Goal: Task Accomplishment & Management: Complete application form

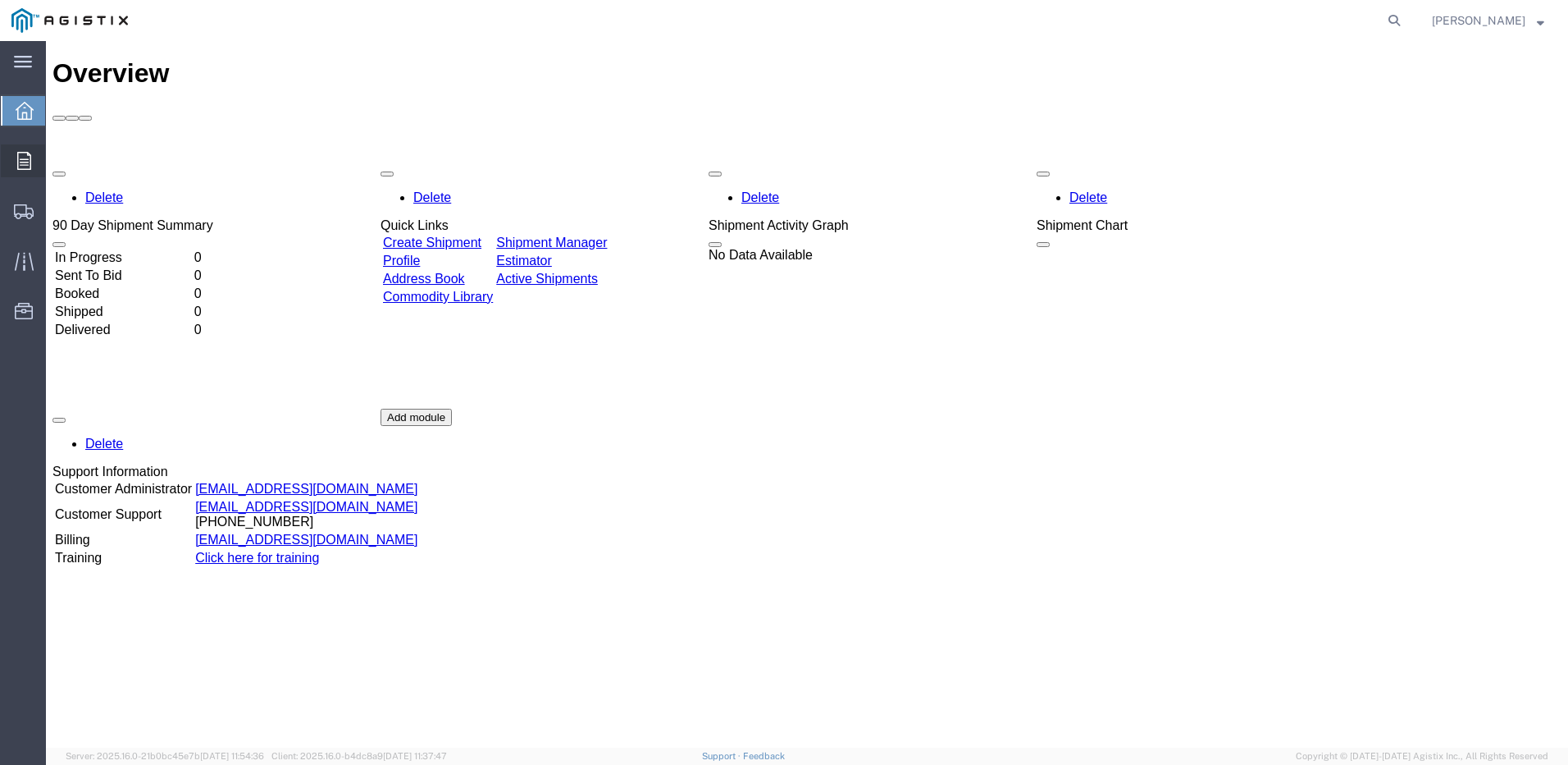
click at [30, 162] on icon at bounding box center [24, 160] width 14 height 18
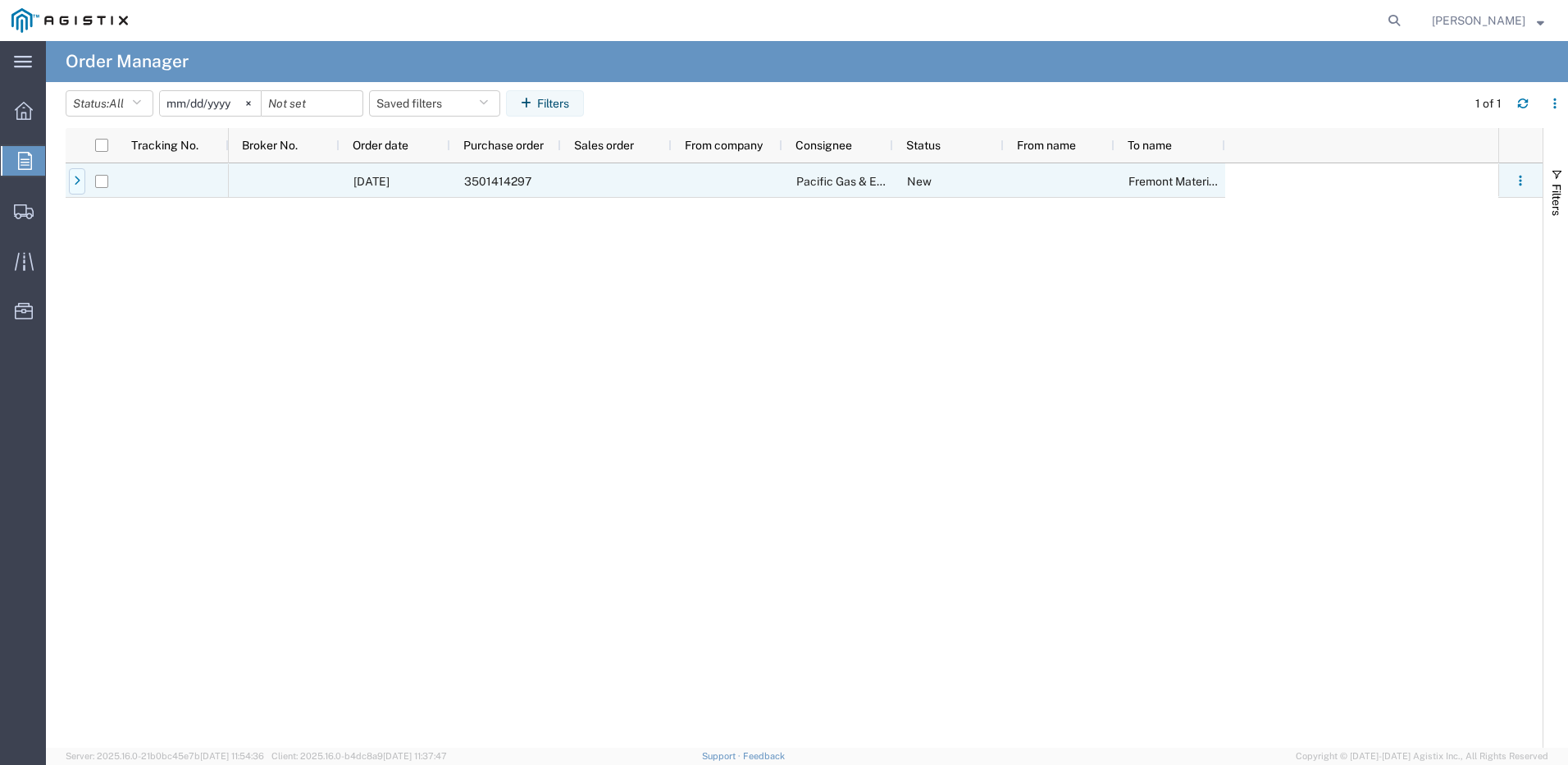
click at [77, 182] on icon at bounding box center [77, 181] width 7 height 12
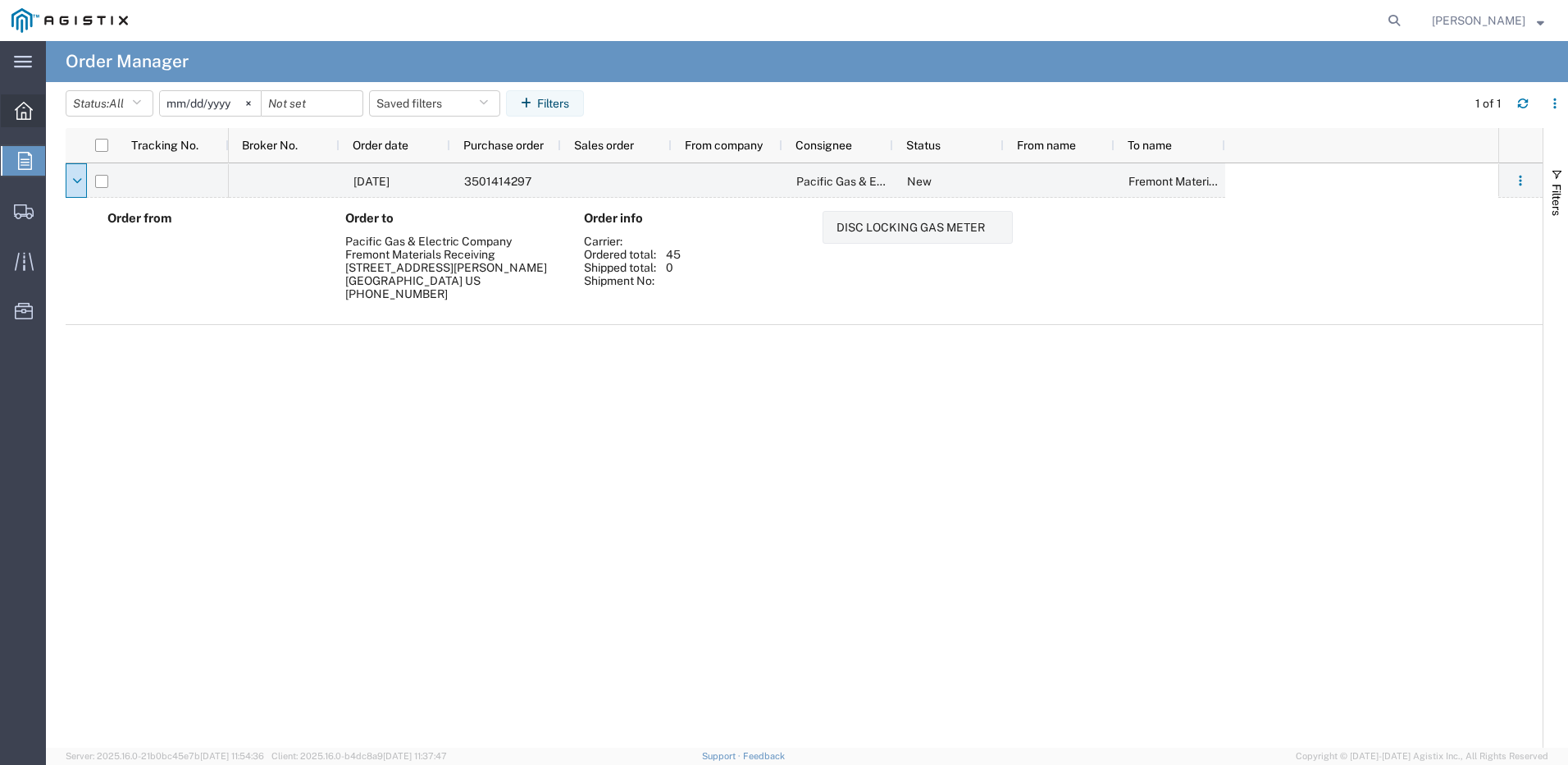
click at [9, 113] on div at bounding box center [24, 110] width 46 height 33
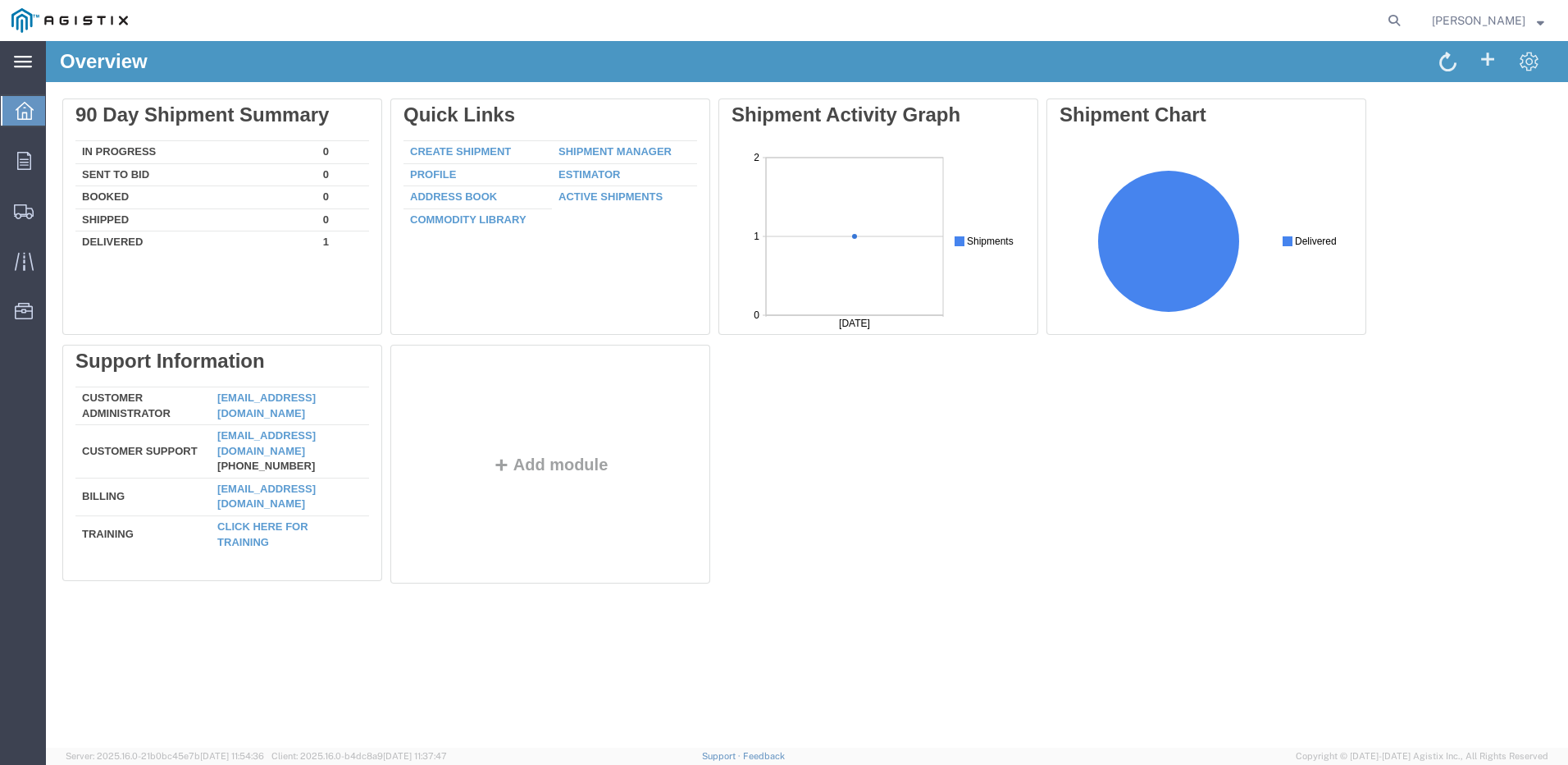
click at [22, 62] on icon at bounding box center [23, 61] width 18 height 12
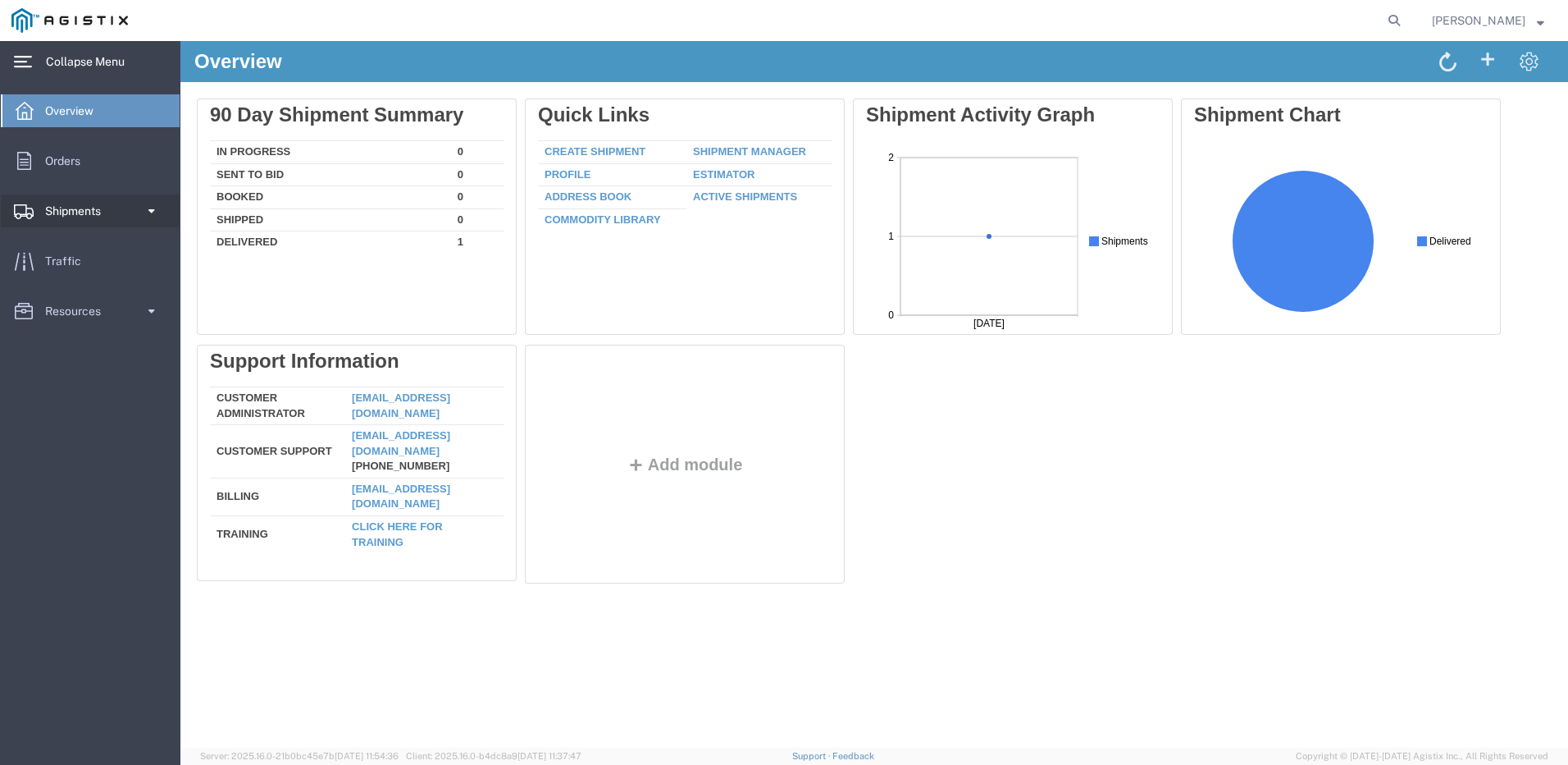
click at [151, 206] on span at bounding box center [151, 210] width 14 height 33
click at [99, 240] on span "Shipment Manager" at bounding box center [92, 239] width 151 height 33
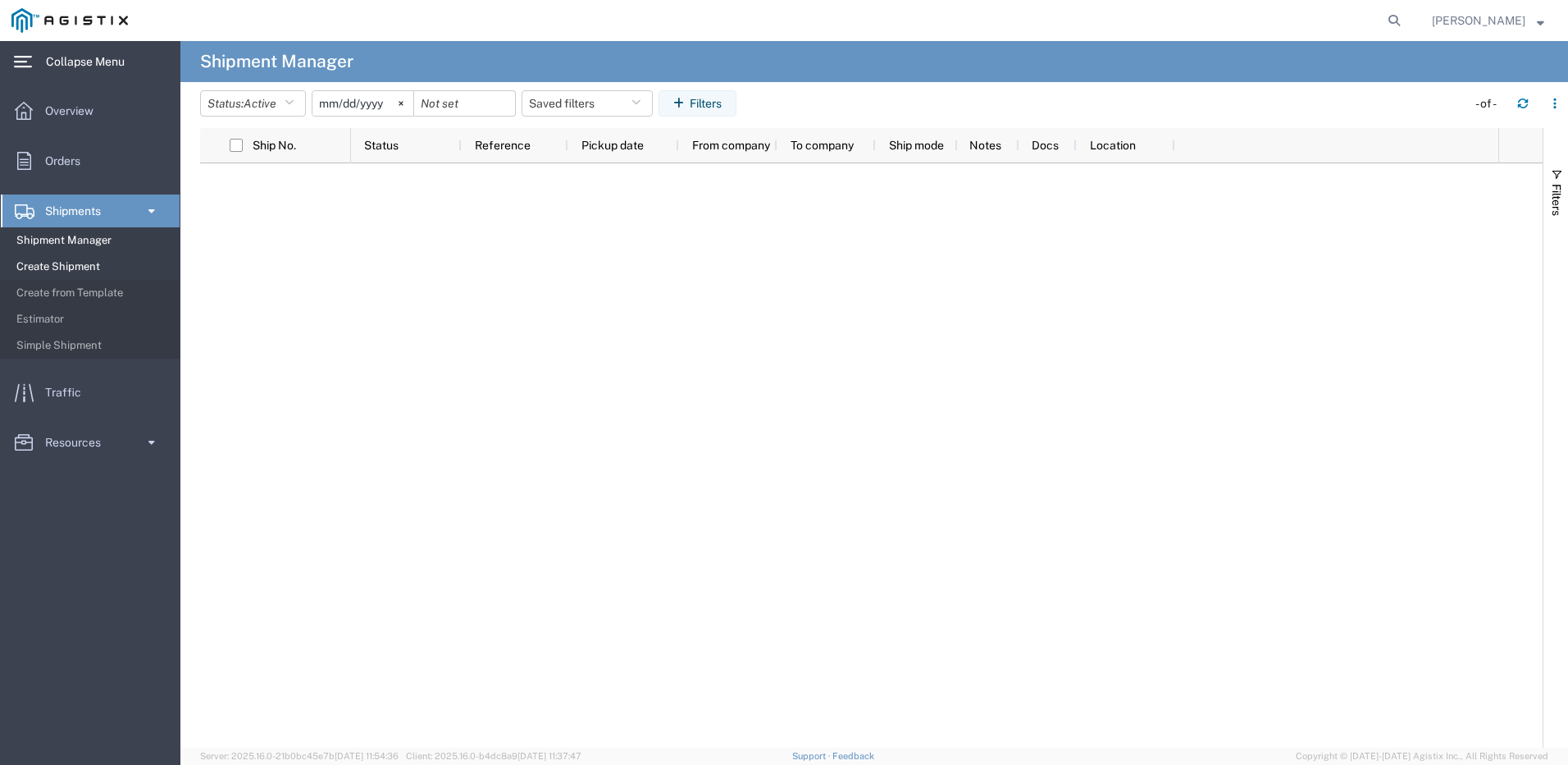
click at [88, 255] on span "Create Shipment" at bounding box center [92, 266] width 151 height 33
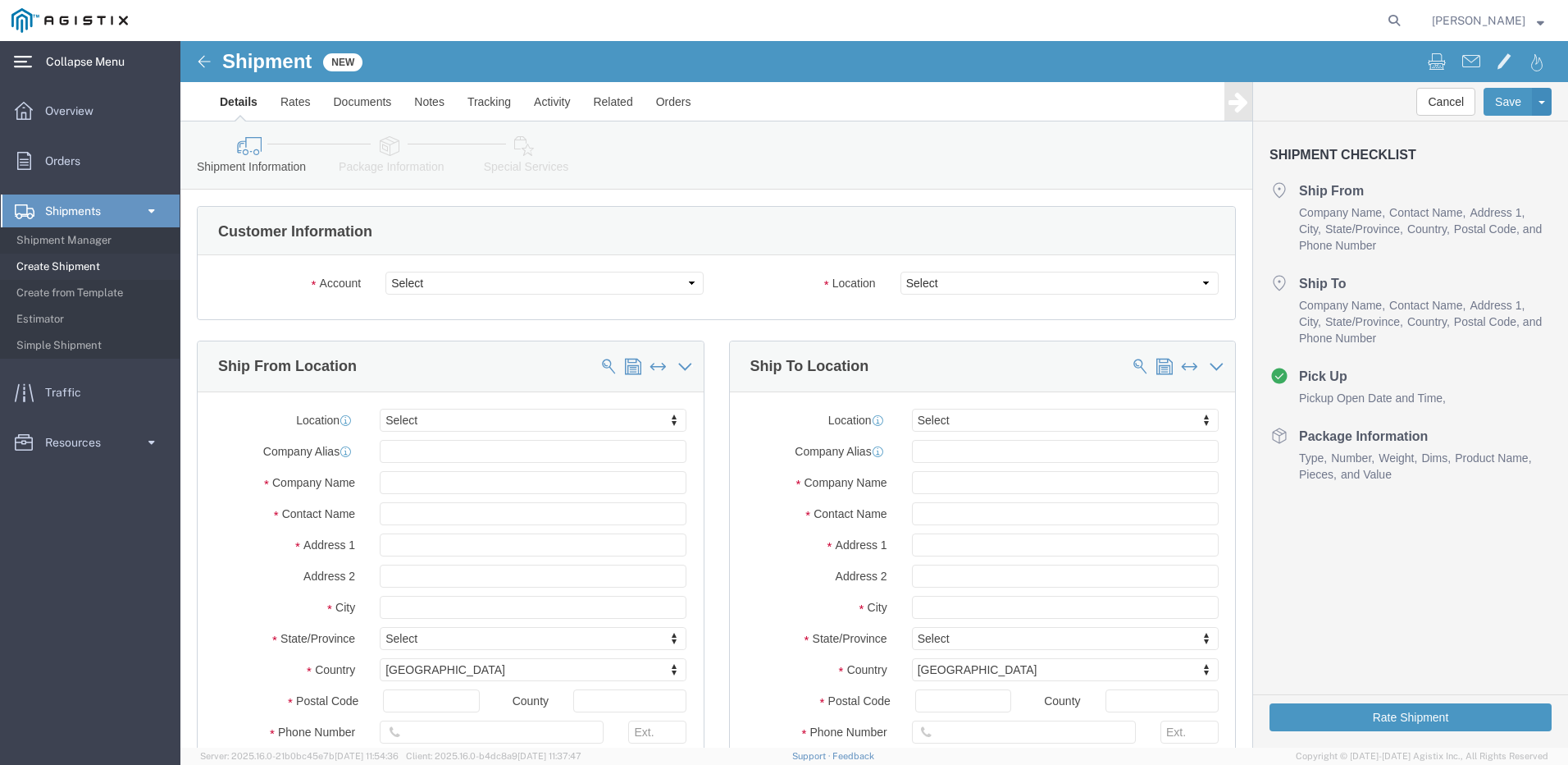
select select
click select "Select Itron Inc PG&E"
select select "9596"
click select "Select Itron Inc PG&E"
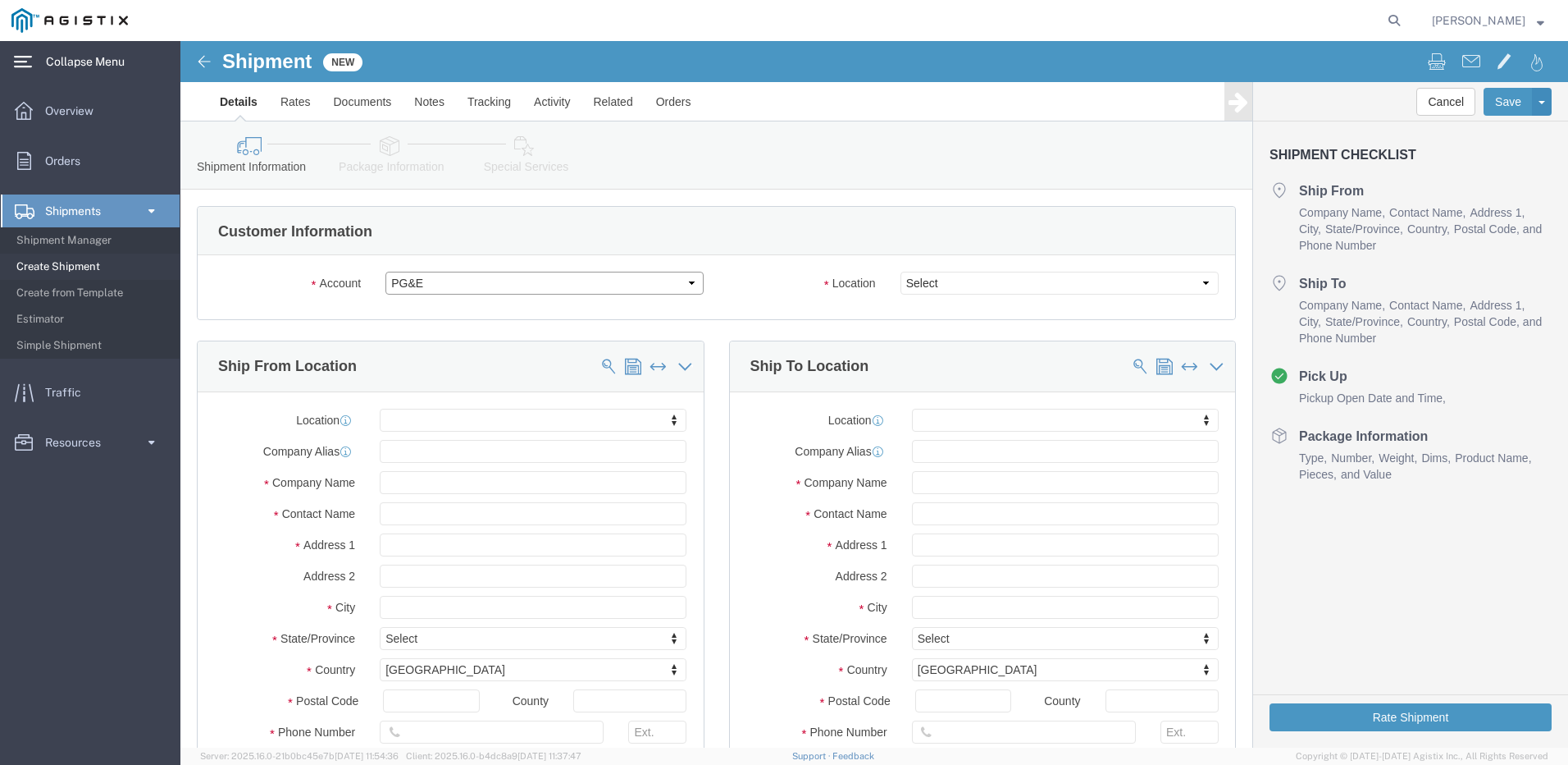
select select
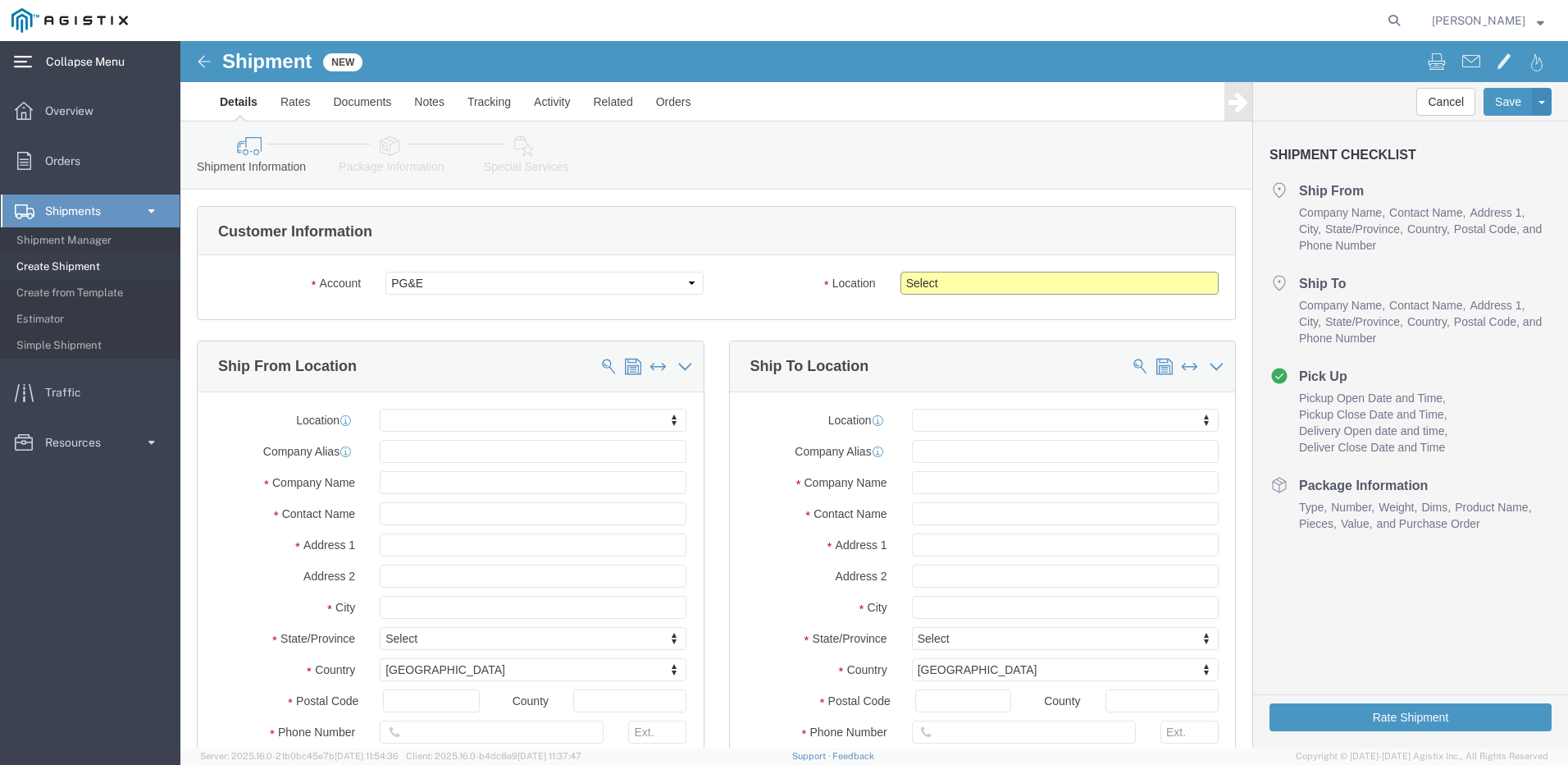
click select "Select All Others [GEOGRAPHIC_DATA] [GEOGRAPHIC_DATA] [GEOGRAPHIC_DATA] [GEOGRA…"
select select "23082"
click select "Select All Others [GEOGRAPHIC_DATA] [GEOGRAPHIC_DATA] [GEOGRAPHIC_DATA] [GEOGRA…"
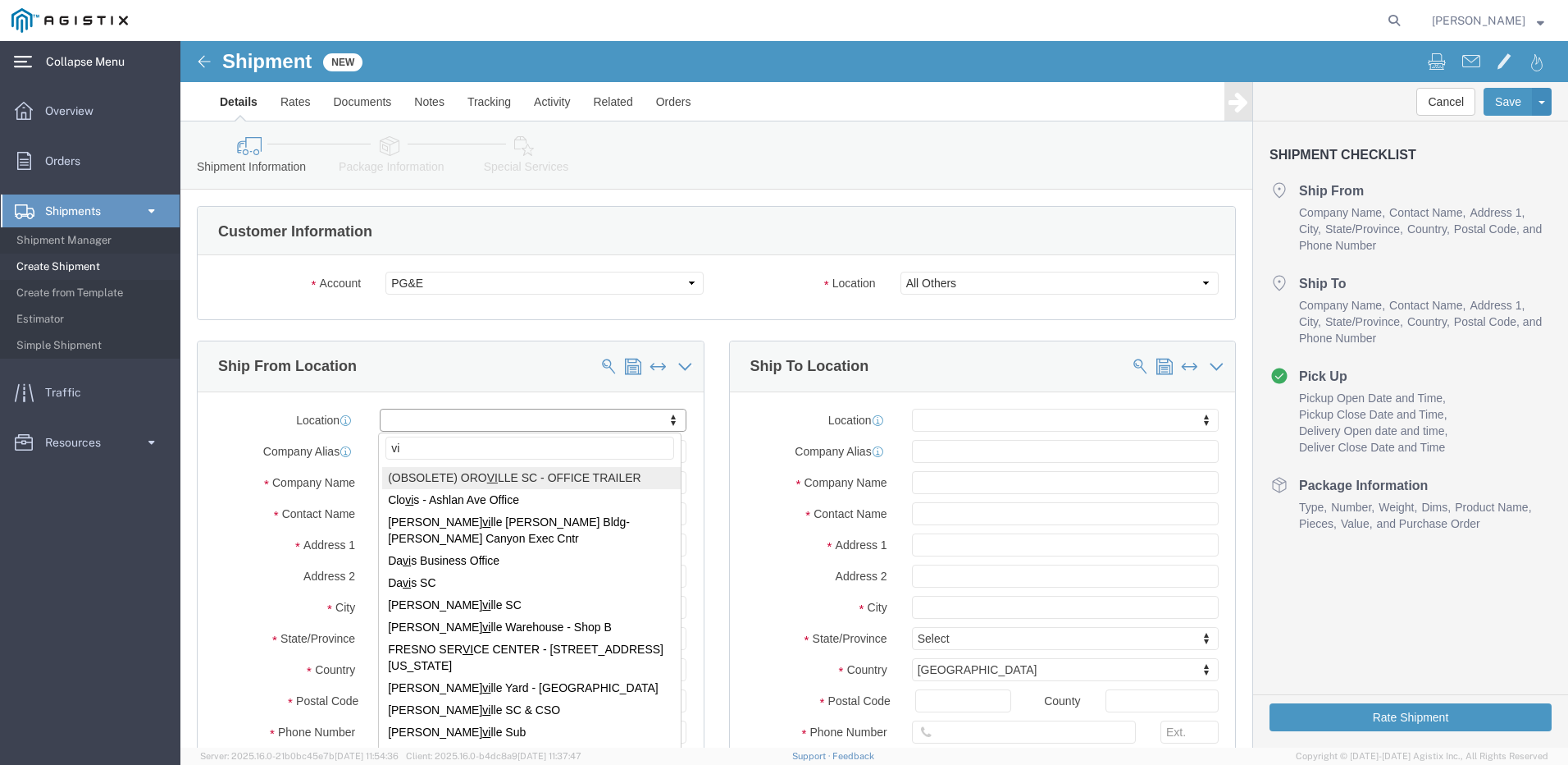
type input "vie"
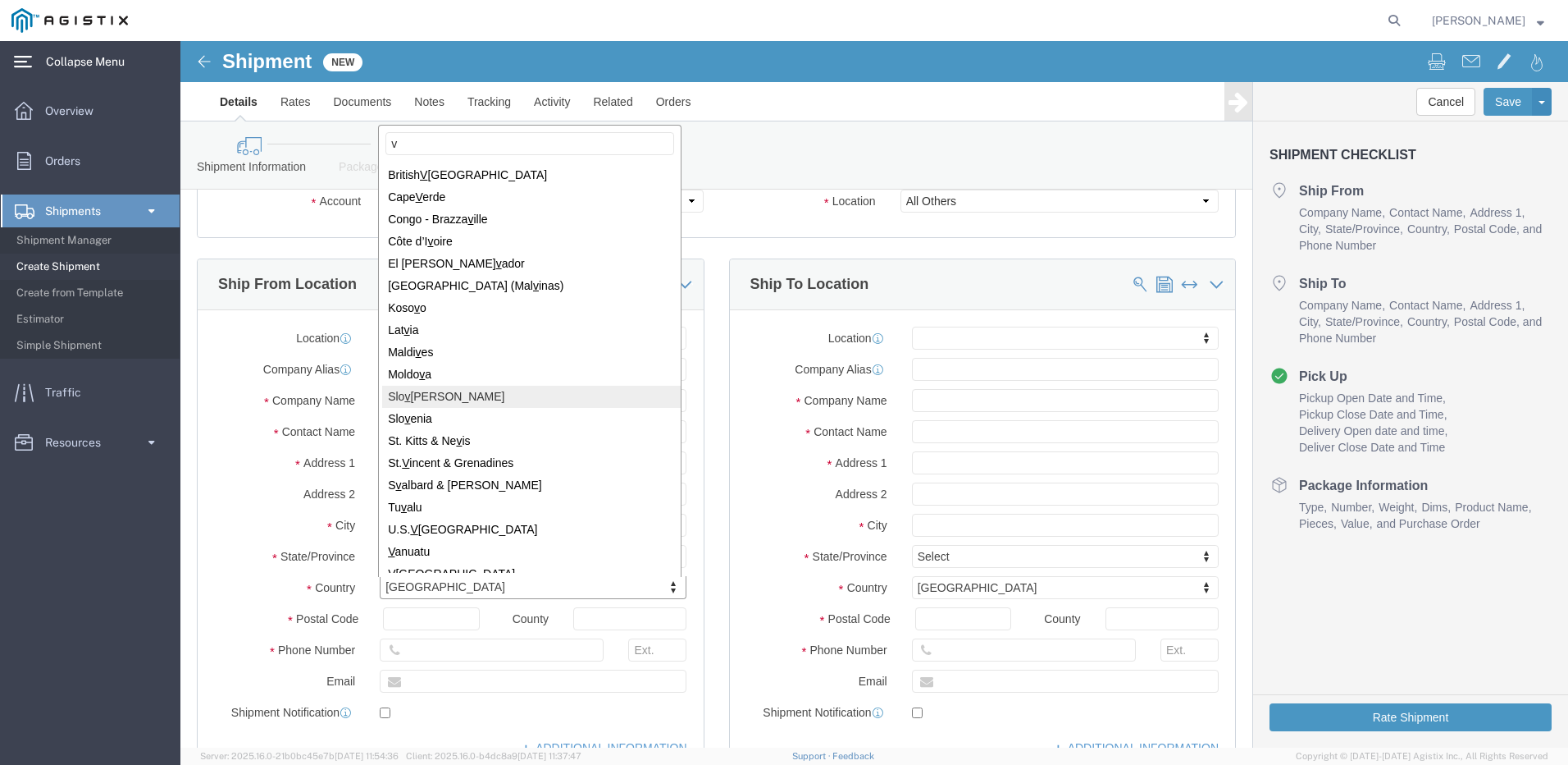
scroll to position [122, 0]
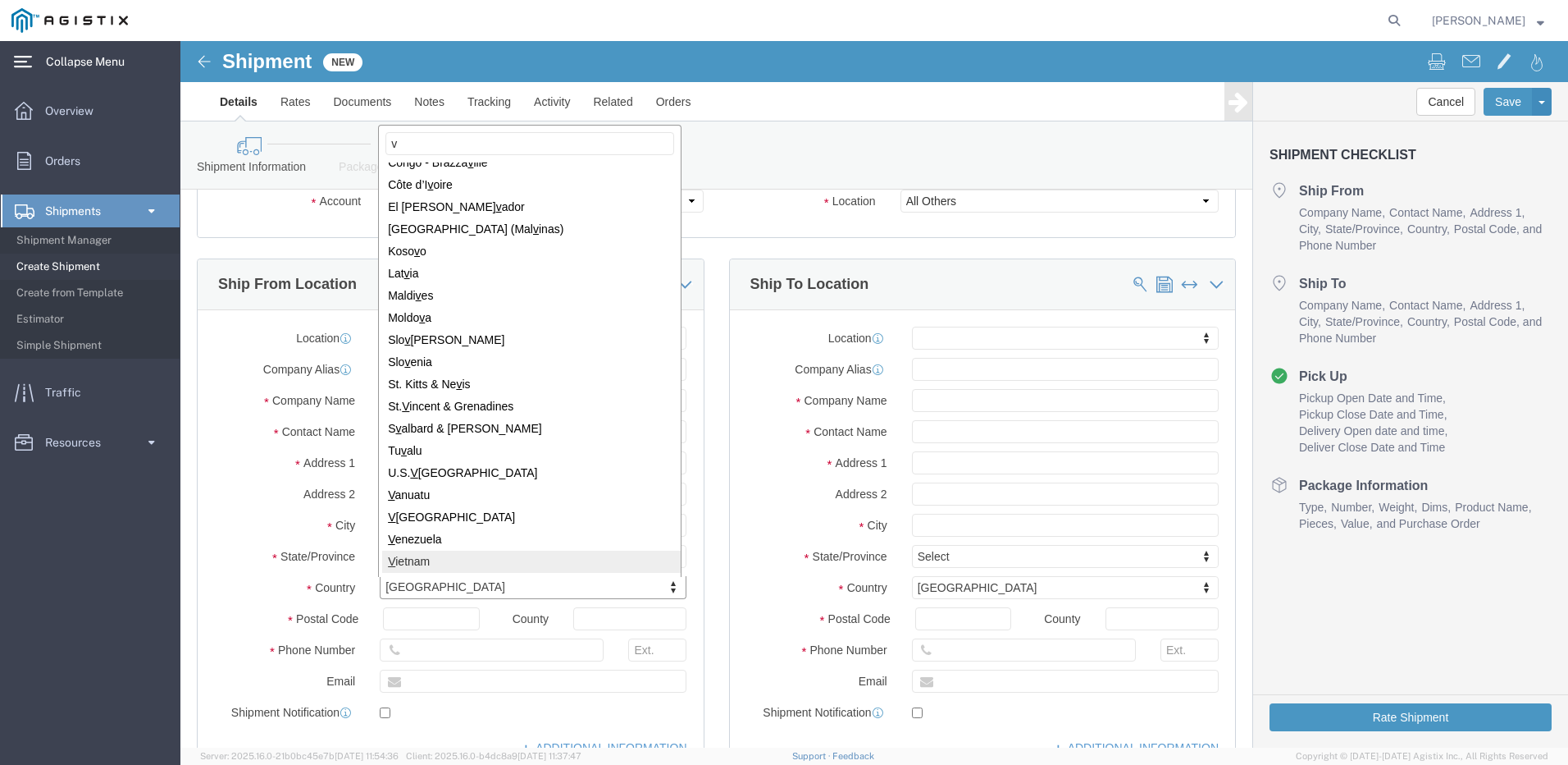
type input "v"
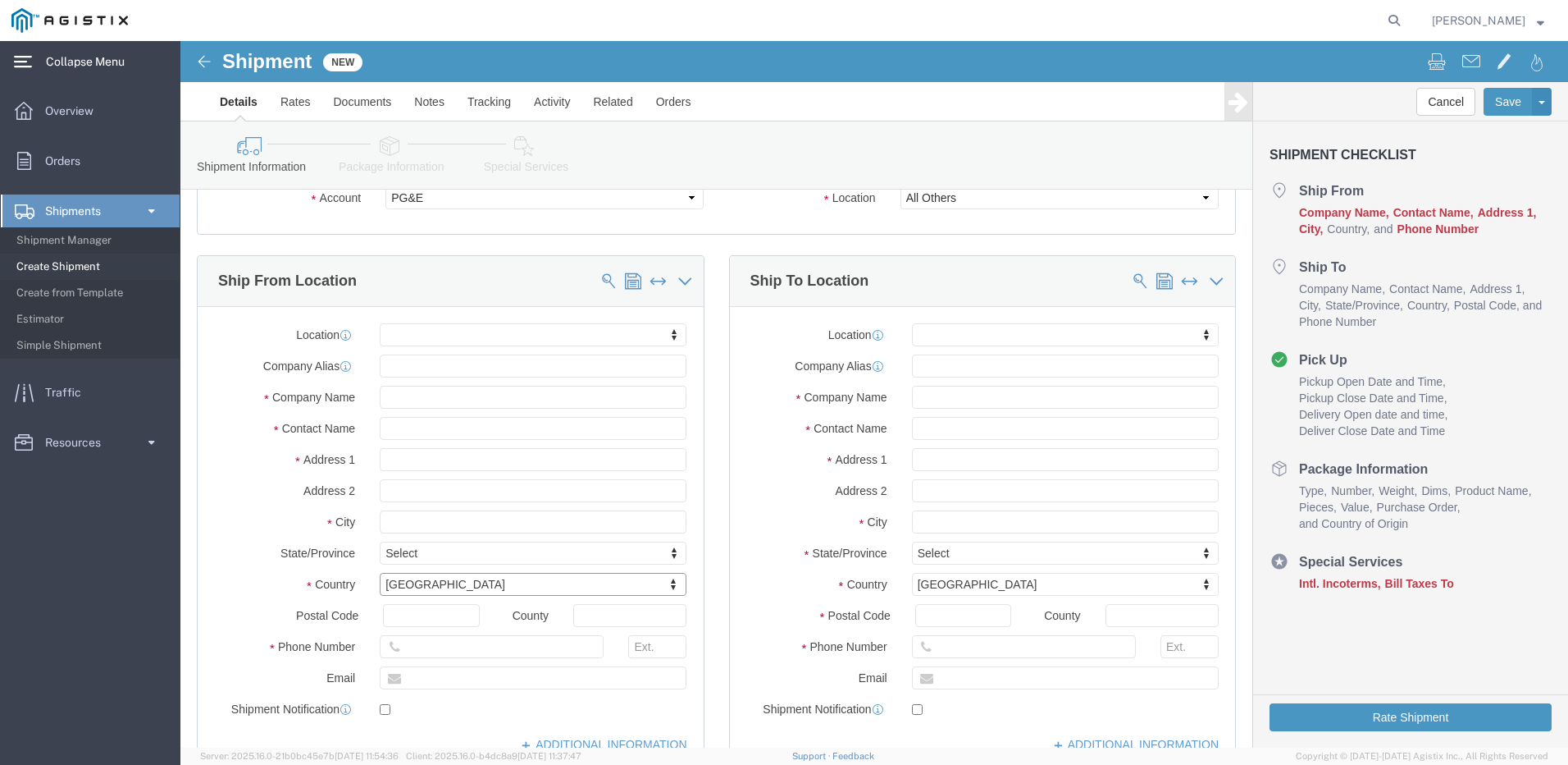
scroll to position [82, 0]
click input "text"
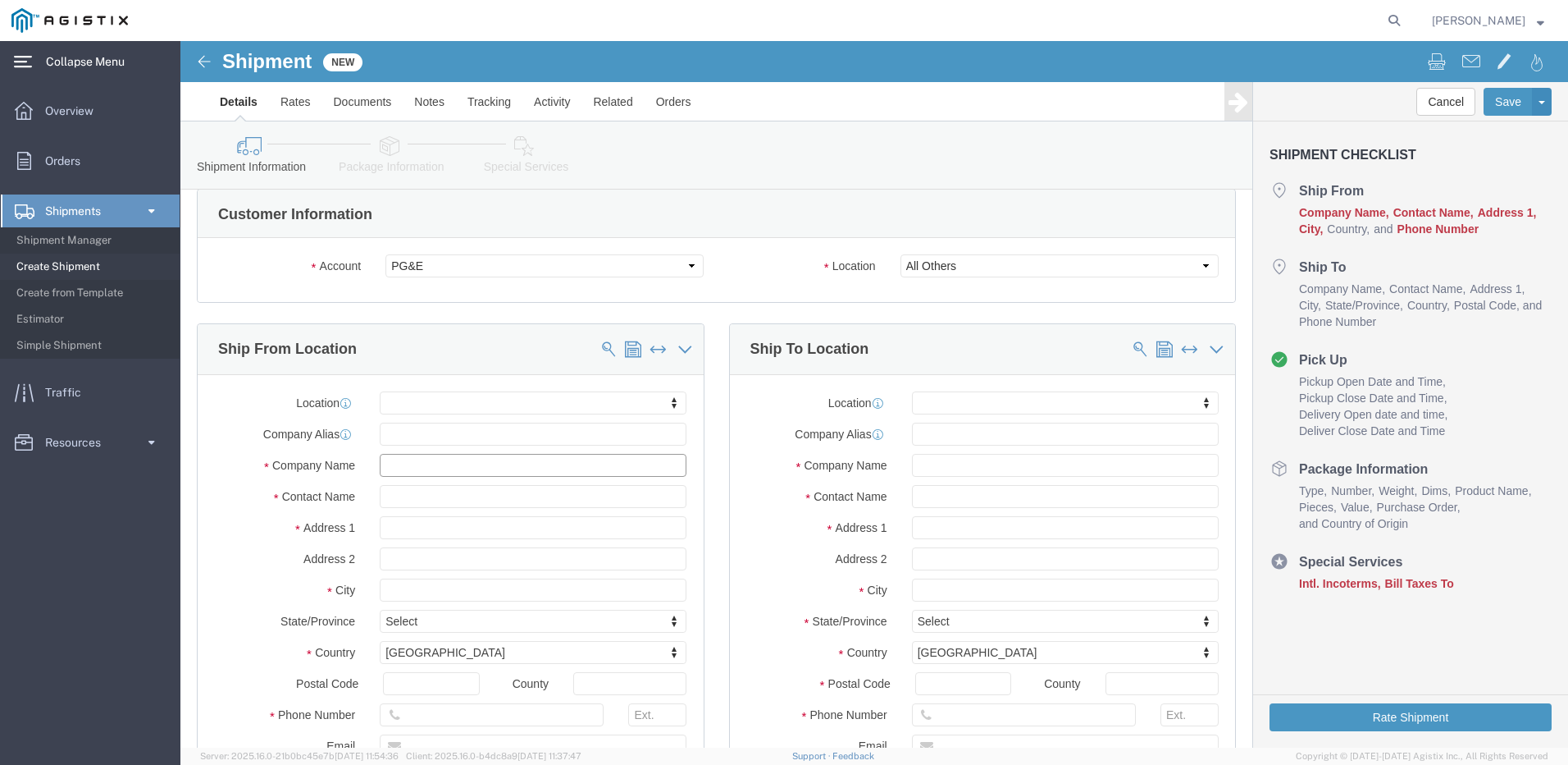
scroll to position [14, 0]
click div "Shipment Information Package Information Special Services Loading Routing"
click input "text"
click div "Location My Profile Location (OBSOLETE) [PERSON_NAME] SC - GC TRAILER (OBSOLETE…"
click input "text"
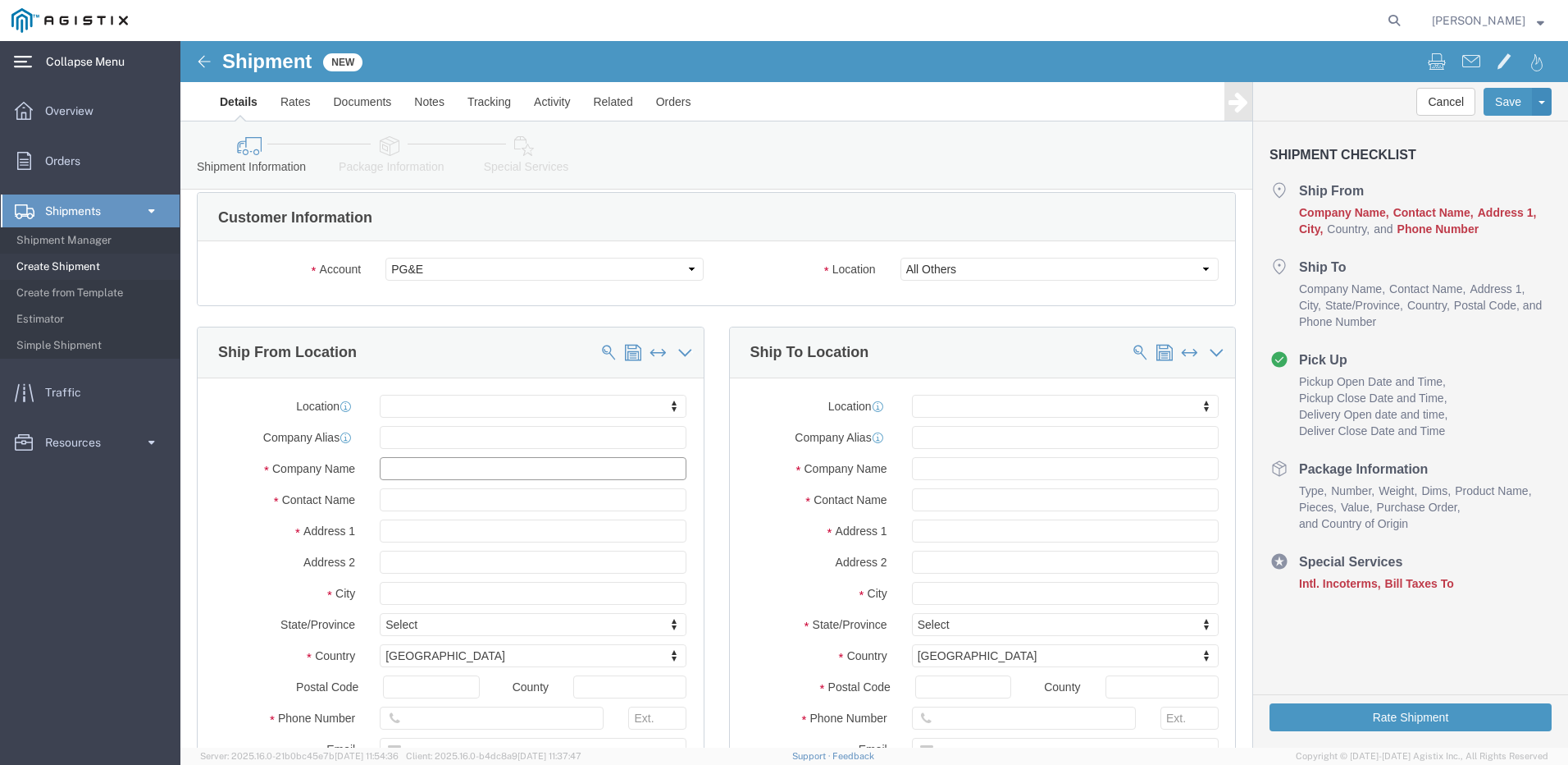
click input "text"
paste input "NEWEB VIETNAM CO., LTD"
type input "NEWEB VIETNAM CO., LTD"
click input "text"
paste input "Land Lot CN01, [GEOGRAPHIC_DATA]"
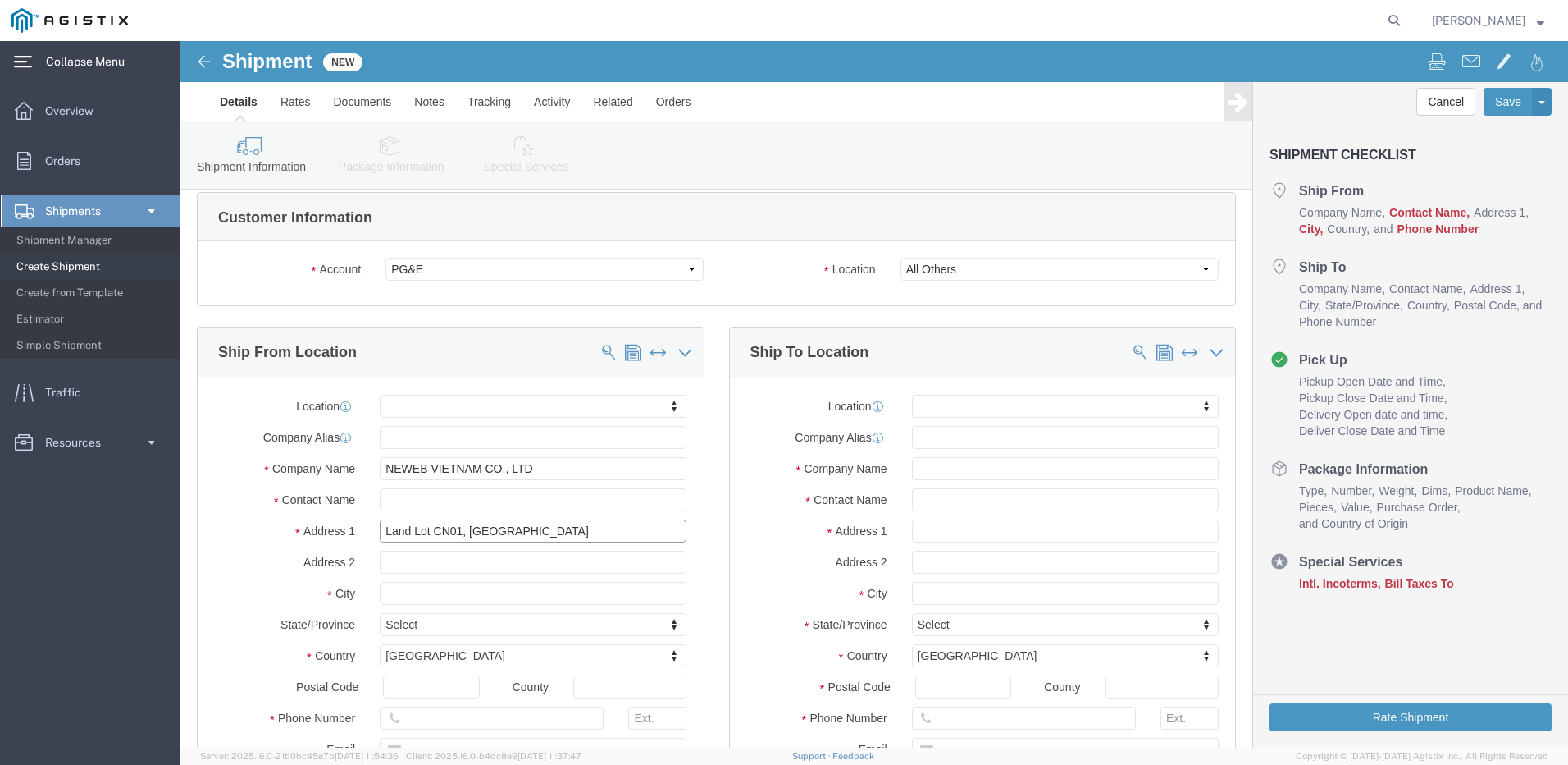
type input "Land Lot CN01, [GEOGRAPHIC_DATA]"
click input "text"
paste input "[PERSON_NAME], [PERSON_NAME][GEOGRAPHIC_DATA]"
type input "[PERSON_NAME], [PERSON_NAME][GEOGRAPHIC_DATA]"
type input "ha"
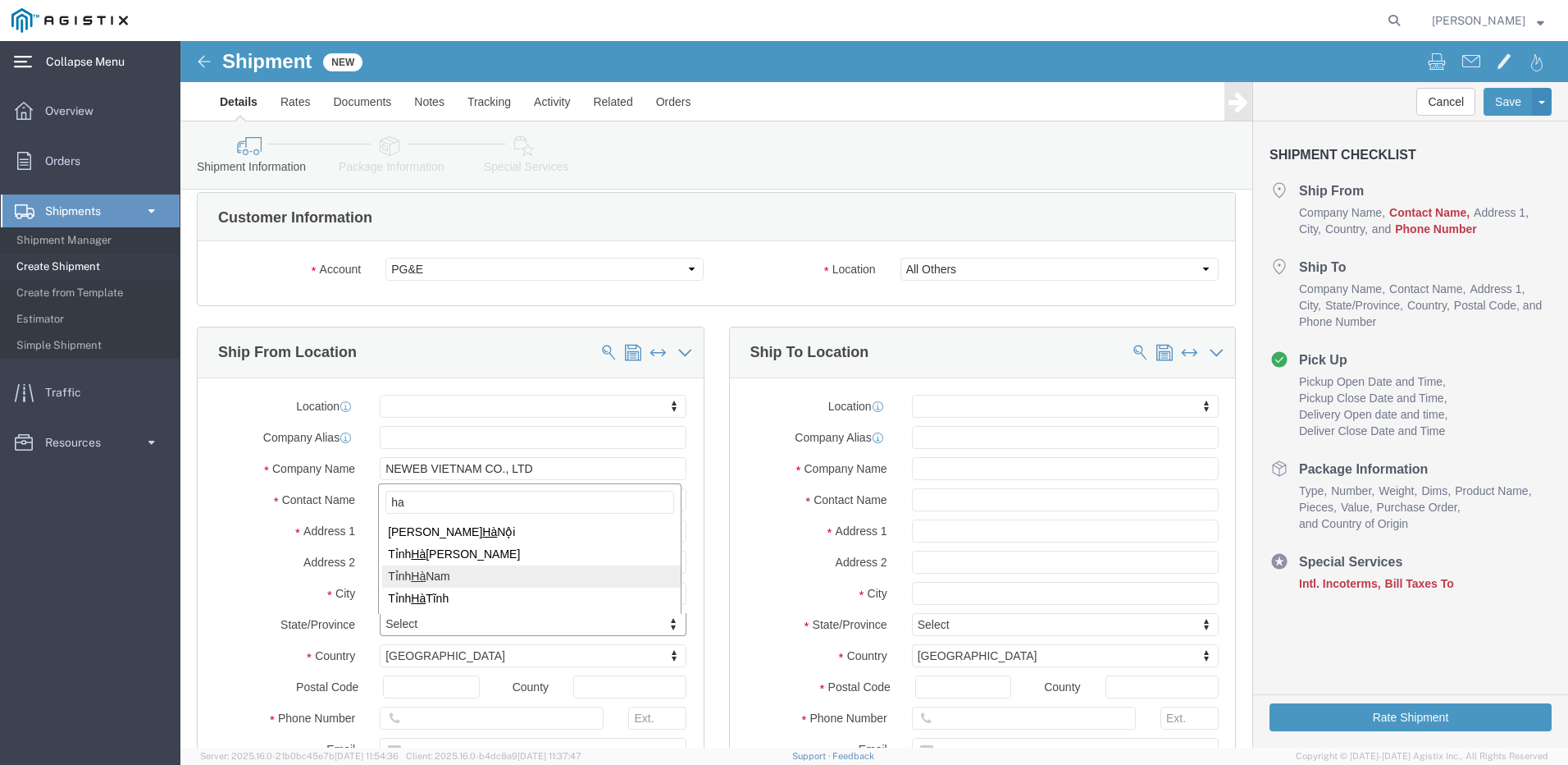
select select "80"
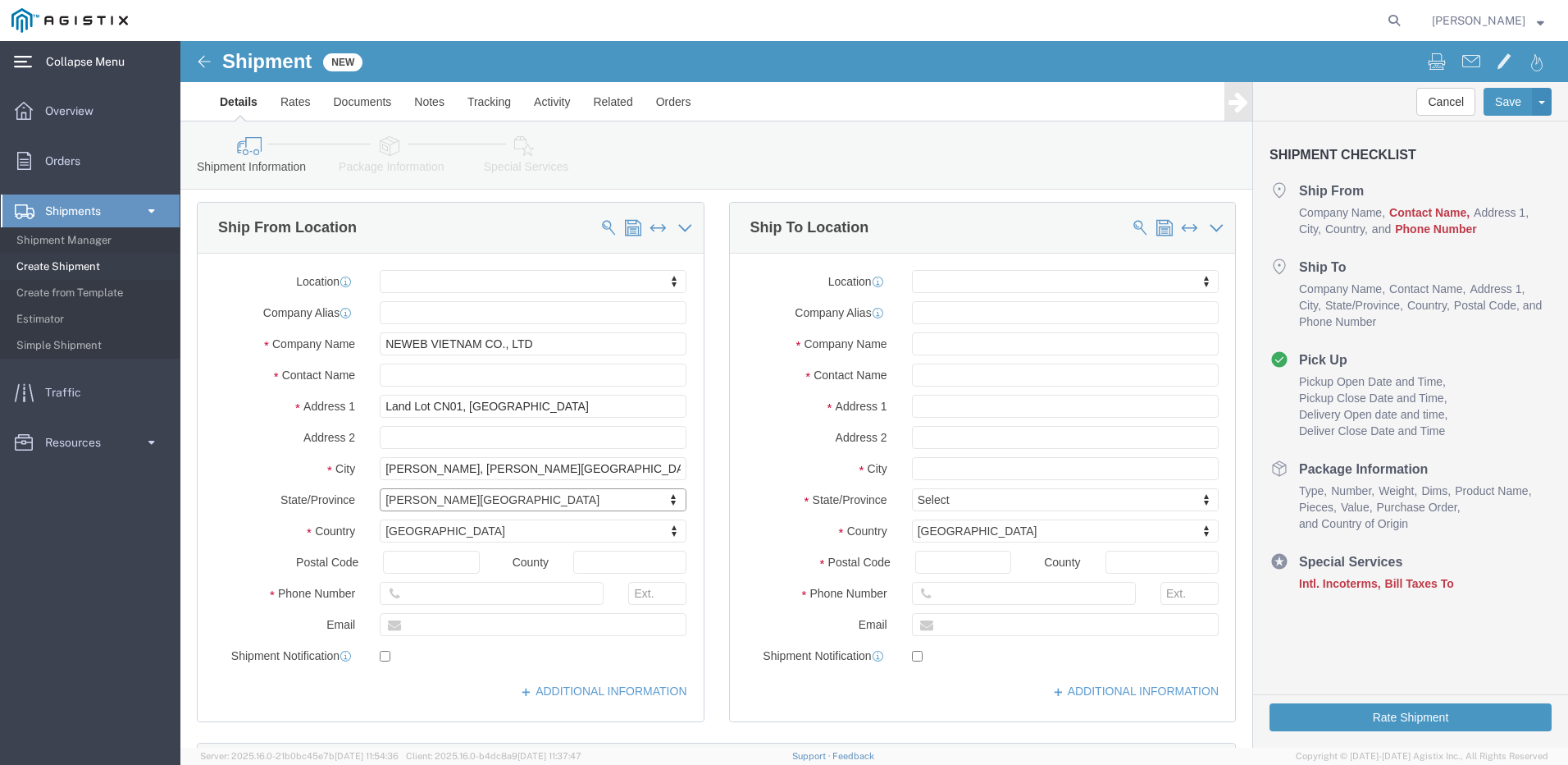
scroll to position [178, 0]
